Goal: Task Accomplishment & Management: Manage account settings

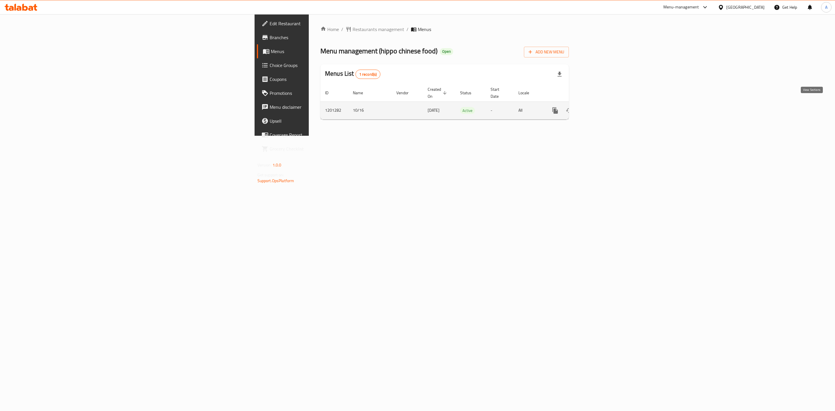
click at [600, 107] on icon "enhanced table" at bounding box center [596, 110] width 7 height 7
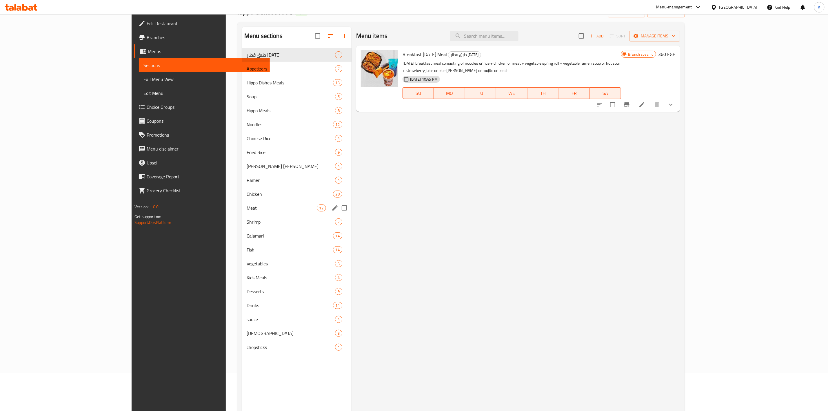
scroll to position [81, 0]
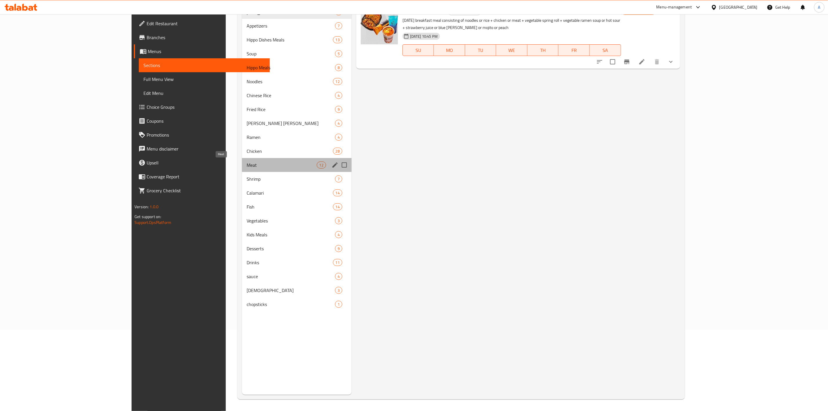
click at [247, 161] on span "Meat" at bounding box center [282, 164] width 70 height 7
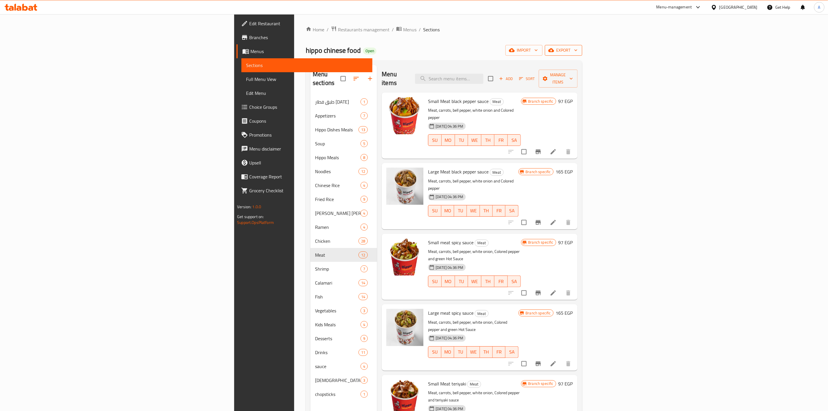
click at [578, 52] on span "export" at bounding box center [564, 50] width 28 height 7
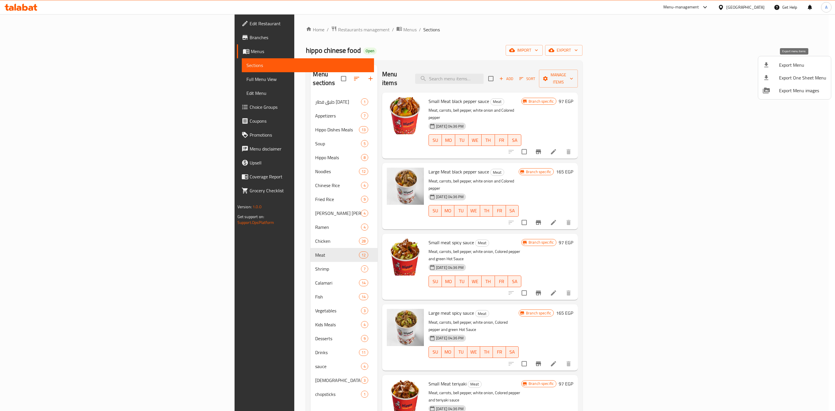
click at [774, 61] on div at bounding box center [771, 64] width 16 height 7
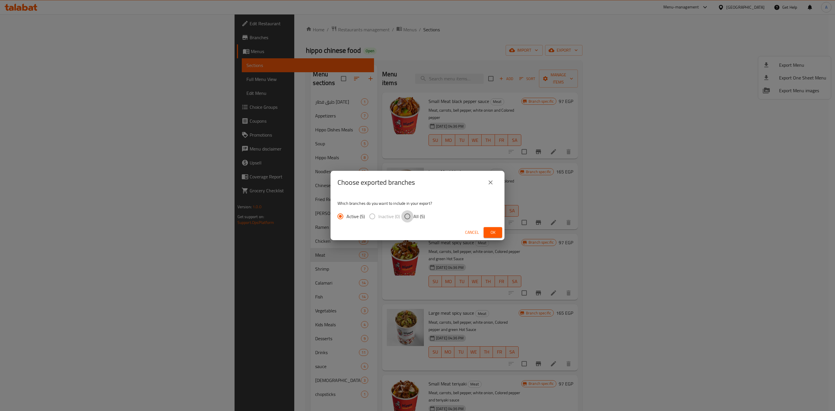
click at [405, 216] on input "All (5)" at bounding box center [407, 216] width 12 height 12
radio input "true"
click at [495, 234] on span "Ok" at bounding box center [492, 232] width 9 height 7
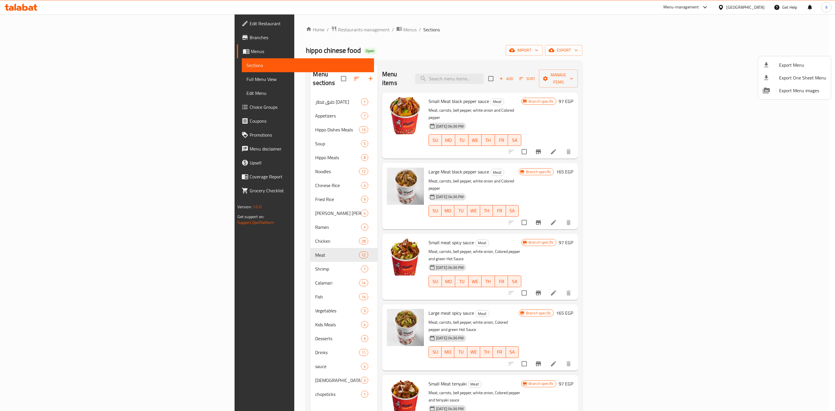
click at [543, 74] on div at bounding box center [417, 205] width 835 height 411
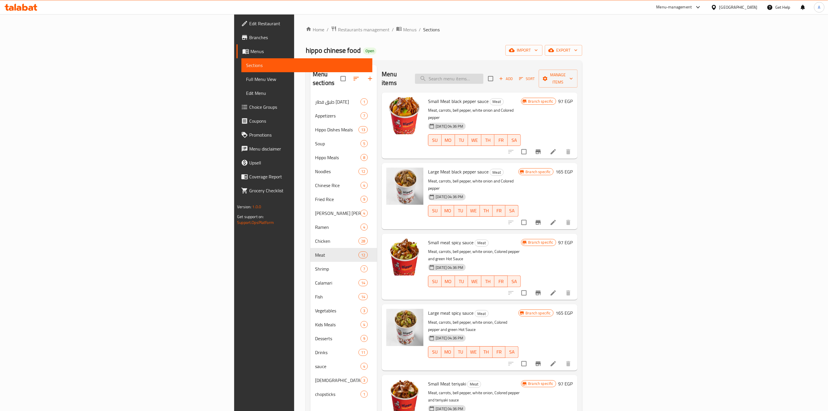
click at [483, 74] on input "search" at bounding box center [449, 79] width 68 height 10
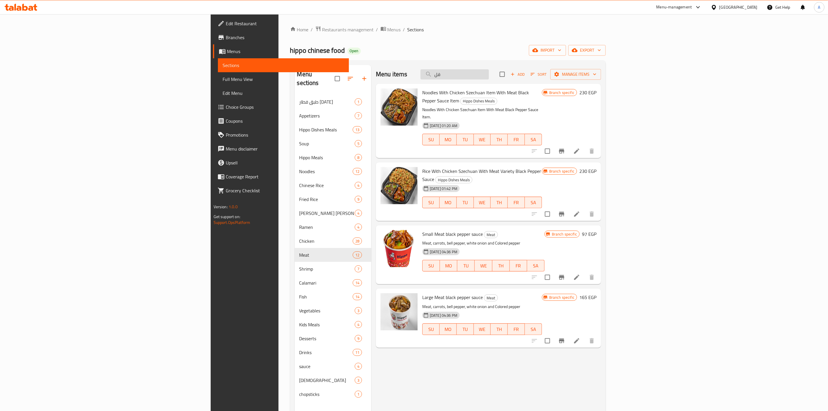
type input "ف"
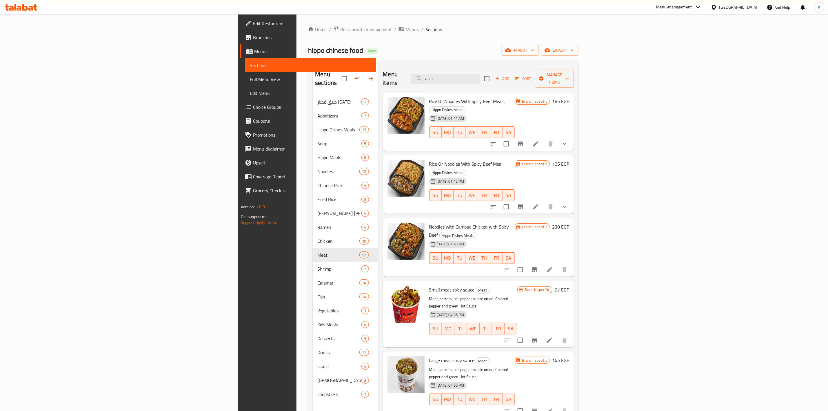
type input "س"
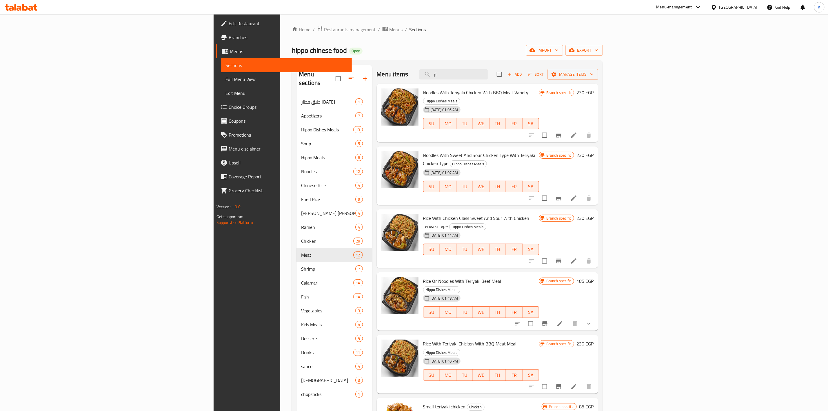
type input "ت"
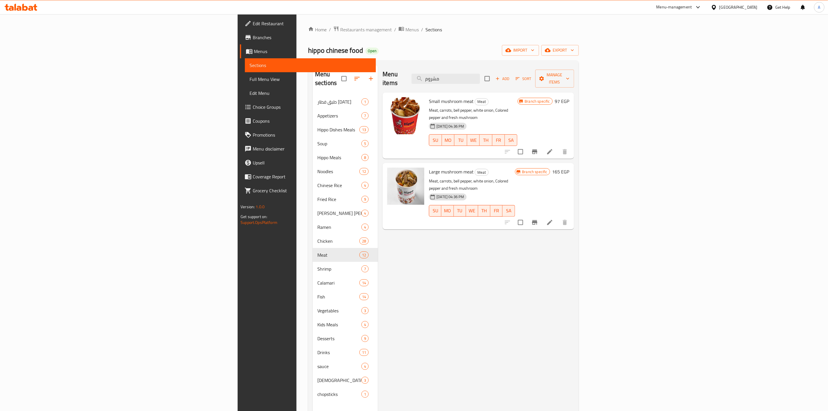
type input "مشروم"
click at [480, 75] on input "مشروم" at bounding box center [446, 79] width 68 height 10
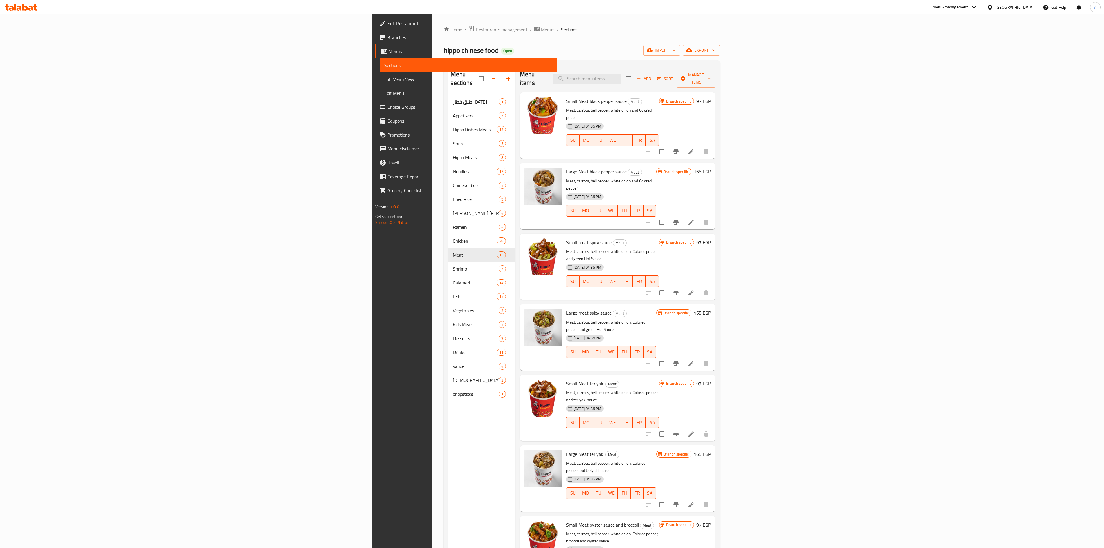
click at [476, 28] on span "Restaurants management" at bounding box center [502, 29] width 52 height 7
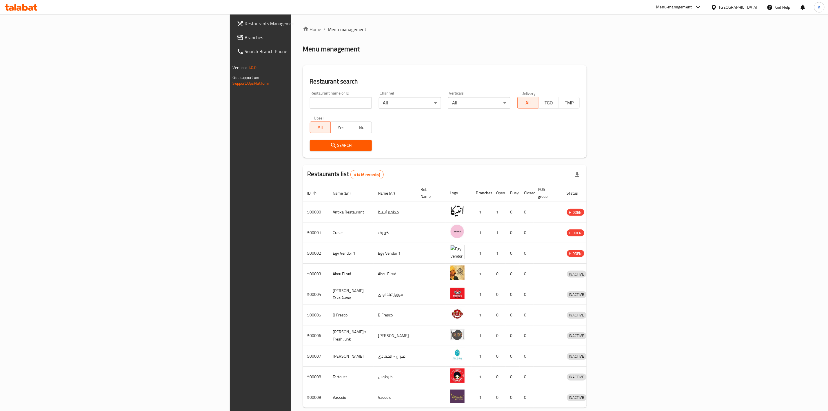
click at [310, 108] on input "search" at bounding box center [341, 103] width 62 height 12
click at [310, 150] on button "Search" at bounding box center [341, 145] width 62 height 11
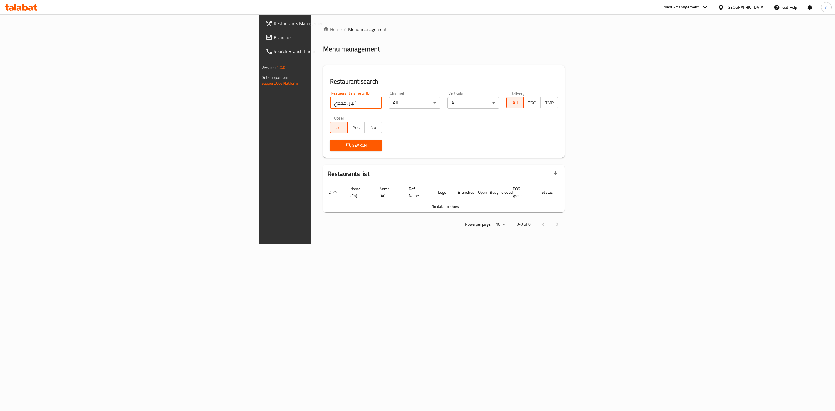
click at [330, 107] on input "ألبان مجدي" at bounding box center [356, 103] width 52 height 12
drag, startPoint x: 182, startPoint y: 102, endPoint x: 199, endPoint y: 105, distance: 17.7
click at [330, 105] on input "ألبان مجدي" at bounding box center [356, 103] width 52 height 12
click at [330, 141] on button "Search" at bounding box center [356, 145] width 52 height 11
drag, startPoint x: 268, startPoint y: 350, endPoint x: 265, endPoint y: 344, distance: 7.0
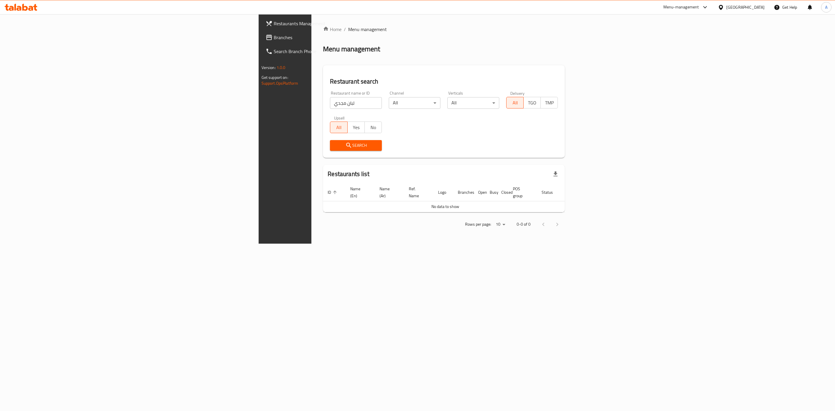
click at [311, 243] on div "Home / Menu management Menu management Restaurant search Restaurant name or ID …" at bounding box center [443, 128] width 265 height 229
drag, startPoint x: 165, startPoint y: 103, endPoint x: 158, endPoint y: 103, distance: 7.8
click at [330, 103] on input "لبان مجدي" at bounding box center [356, 103] width 52 height 12
type input "لبان مجد"
click button "Search" at bounding box center [356, 145] width 52 height 11
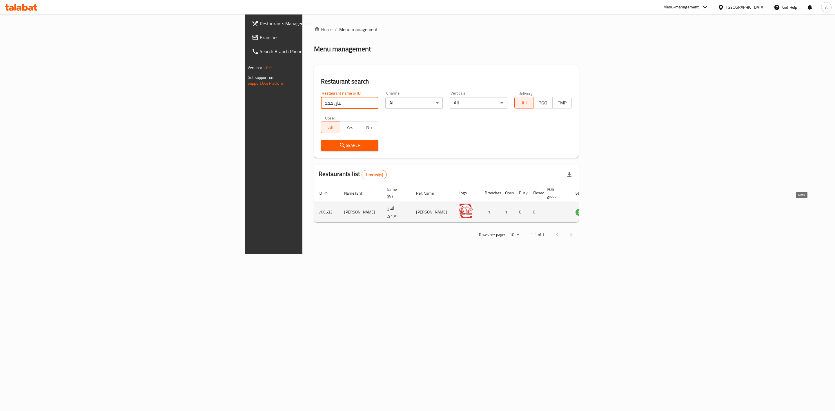
click at [612, 210] on icon "enhanced table" at bounding box center [609, 212] width 6 height 5
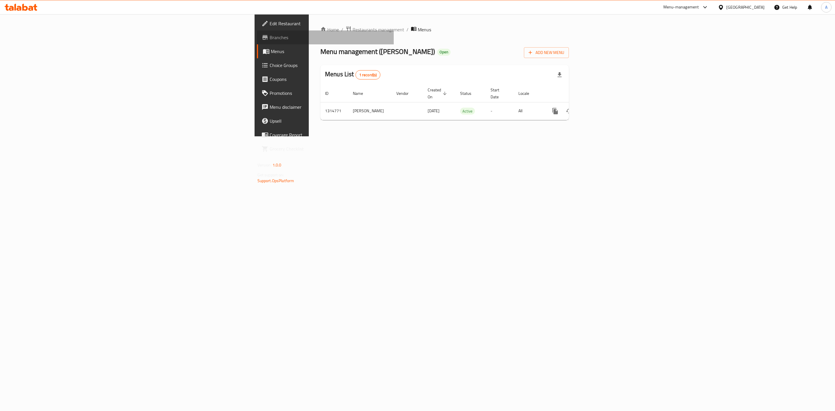
click at [270, 34] on span "Branches" at bounding box center [330, 37] width 120 height 7
